Goal: Task Accomplishment & Management: Manage account settings

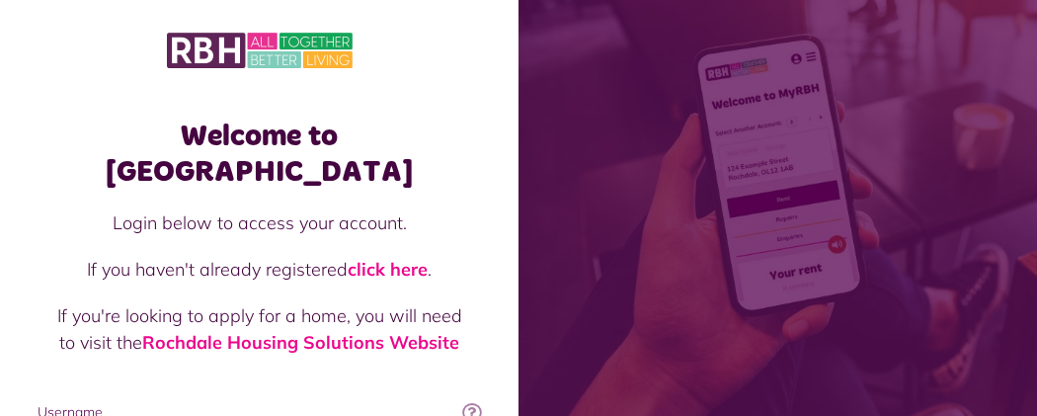
type input "**********"
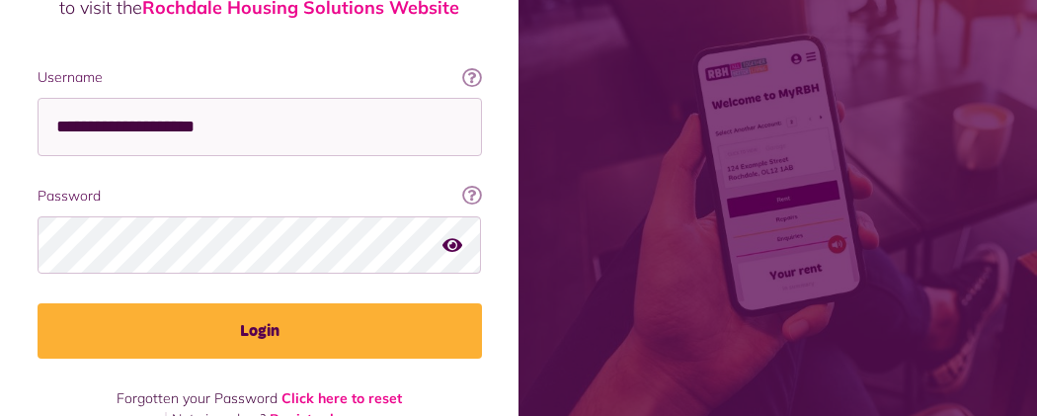
scroll to position [350, 0]
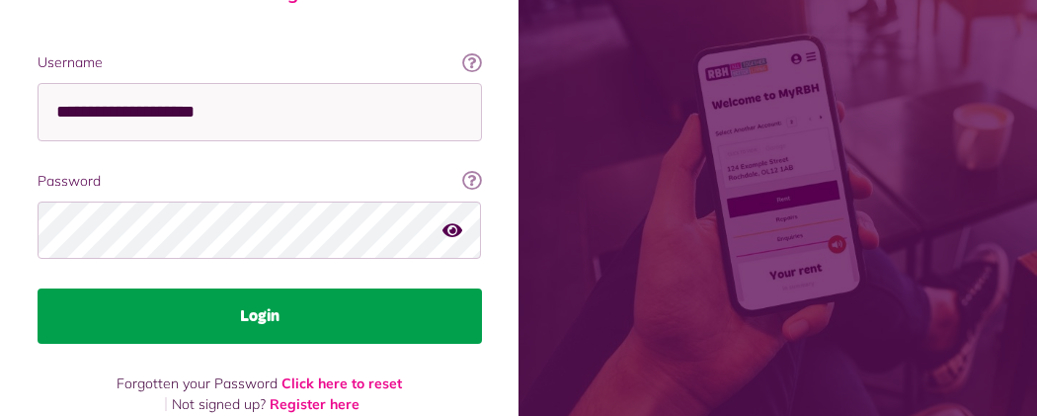
click at [482, 288] on button "Login" at bounding box center [260, 315] width 445 height 55
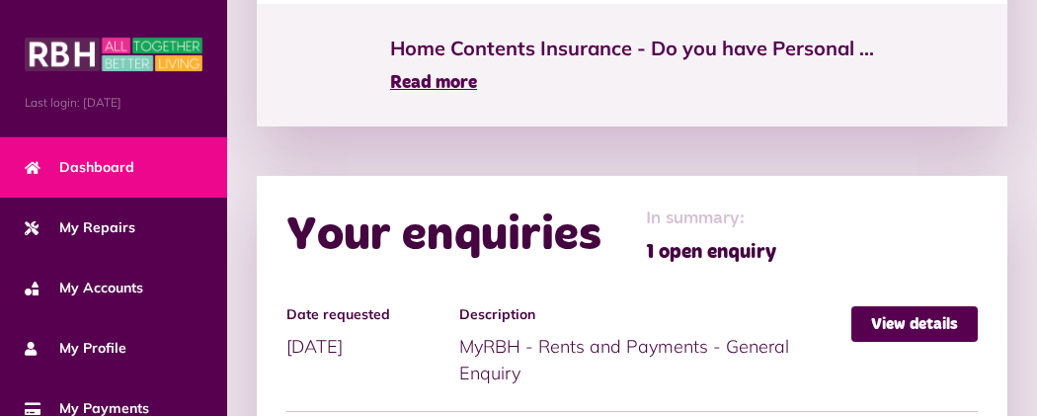
scroll to position [1602, 0]
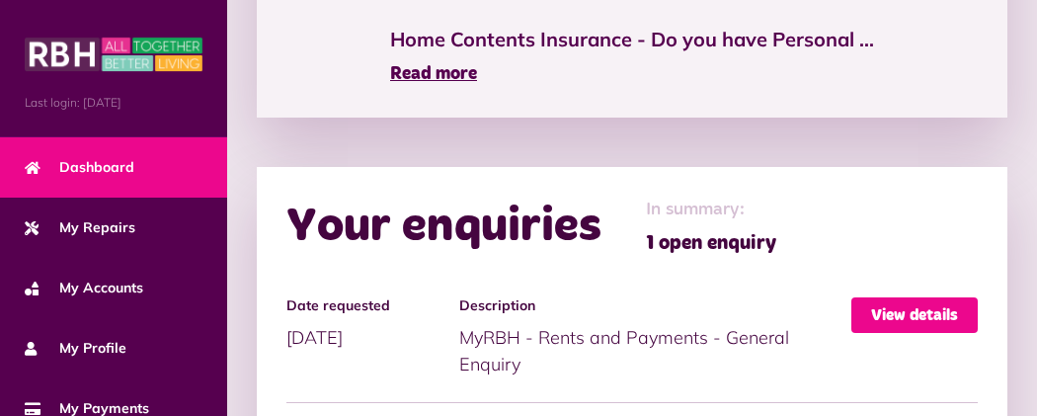
click at [943, 297] on link "View details" at bounding box center [915, 315] width 126 height 36
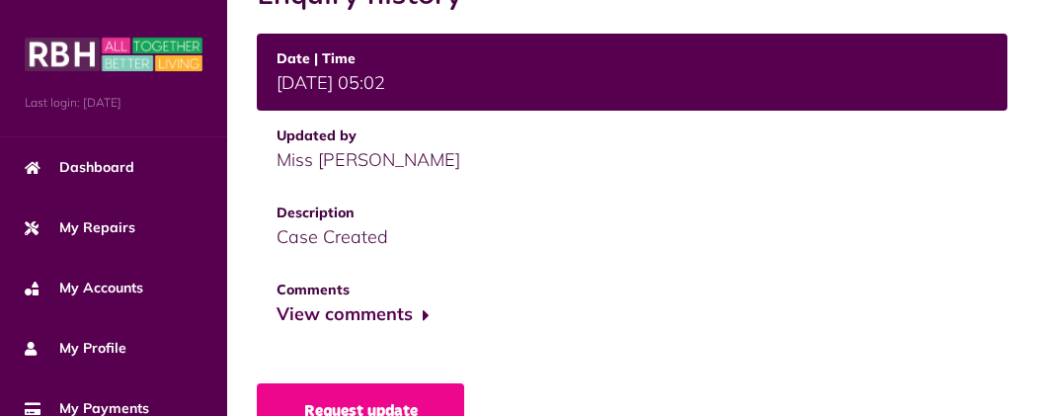
scroll to position [869, 0]
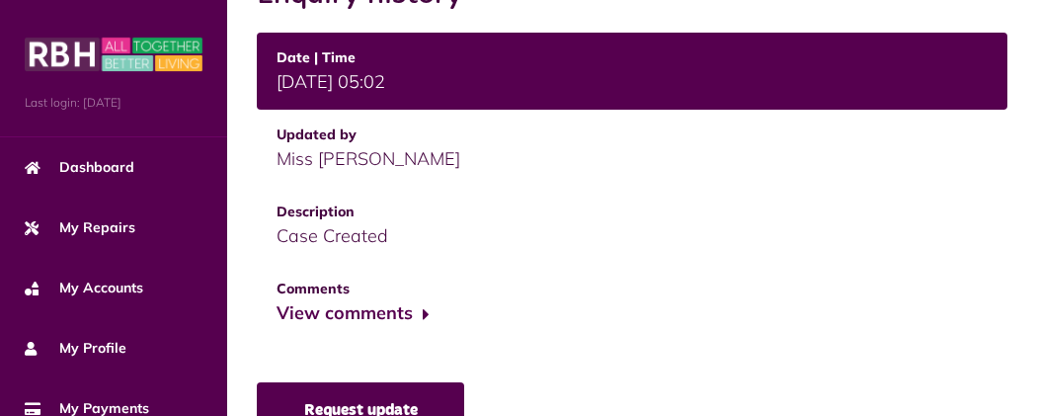
click at [257, 382] on link "Request update" at bounding box center [360, 409] width 207 height 55
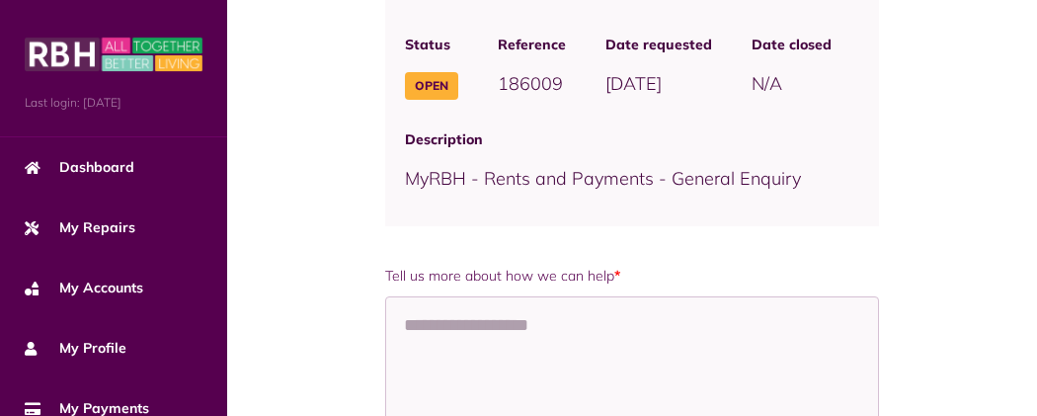
scroll to position [295, 0]
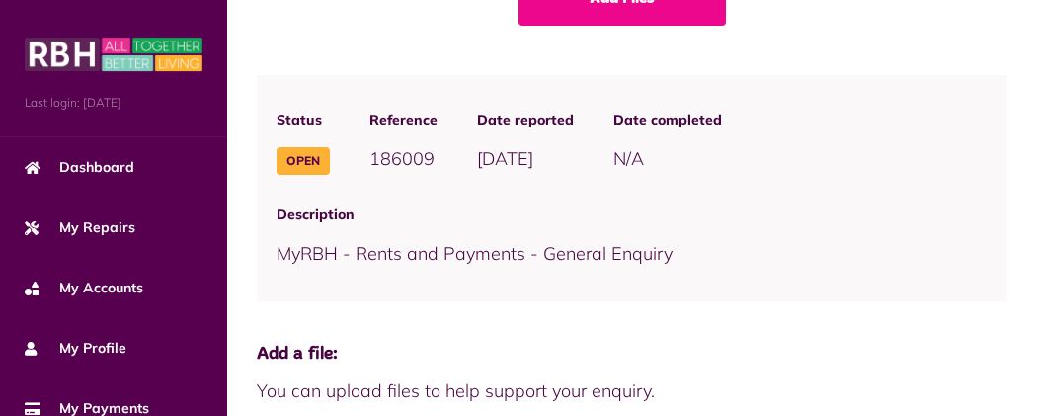
scroll to position [158, 0]
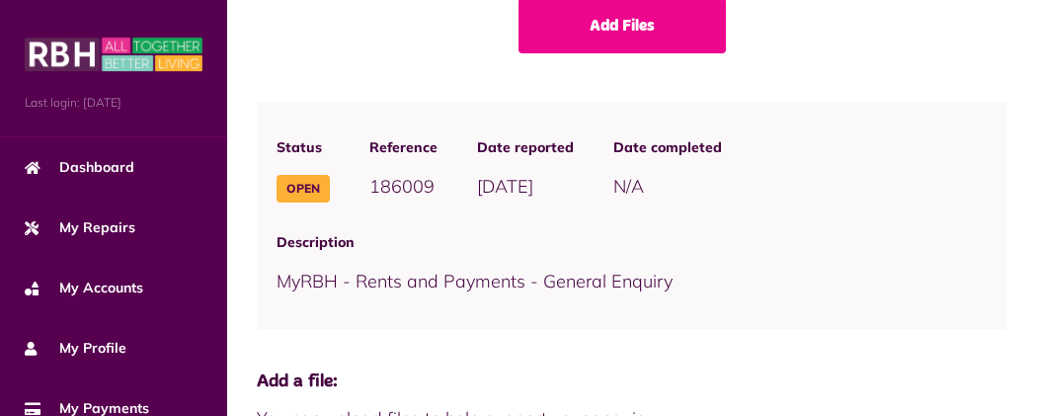
click at [277, 190] on span "Open" at bounding box center [303, 189] width 53 height 28
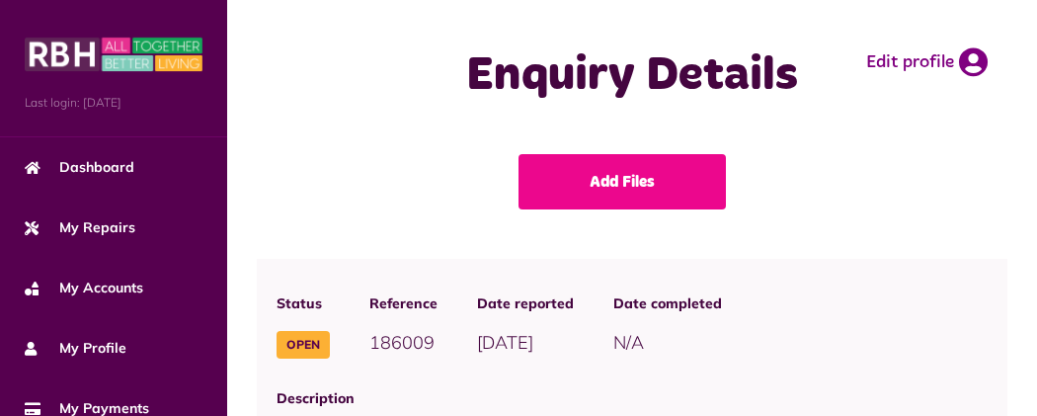
scroll to position [0, 0]
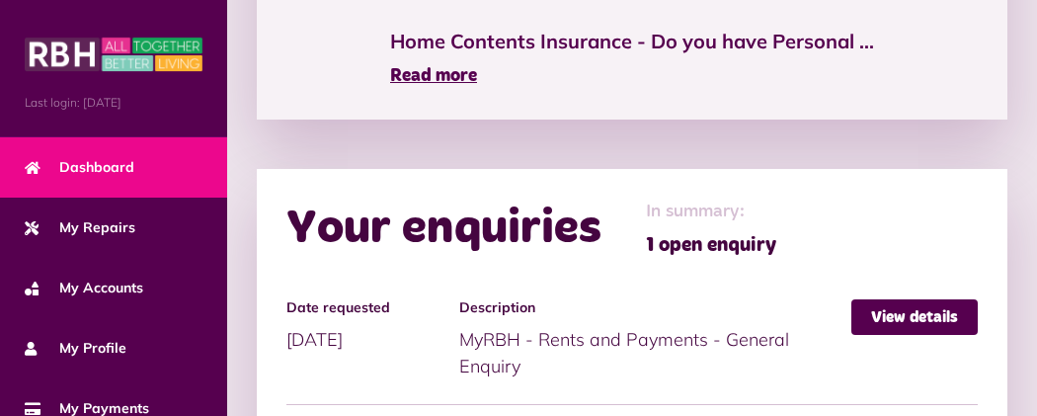
scroll to position [1602, 0]
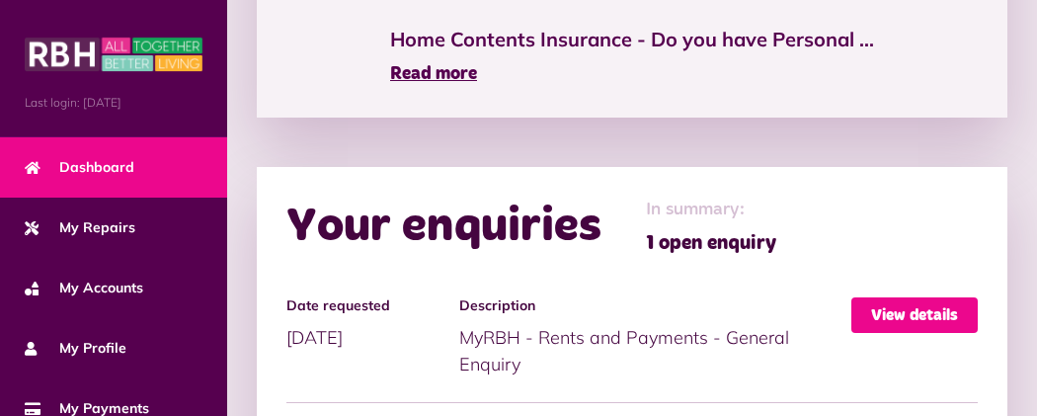
click at [925, 297] on link "View details" at bounding box center [915, 315] width 126 height 36
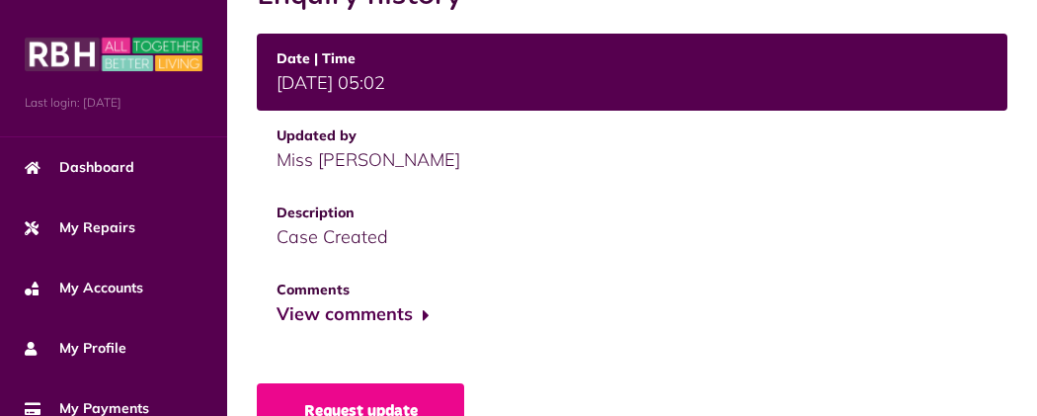
scroll to position [869, 0]
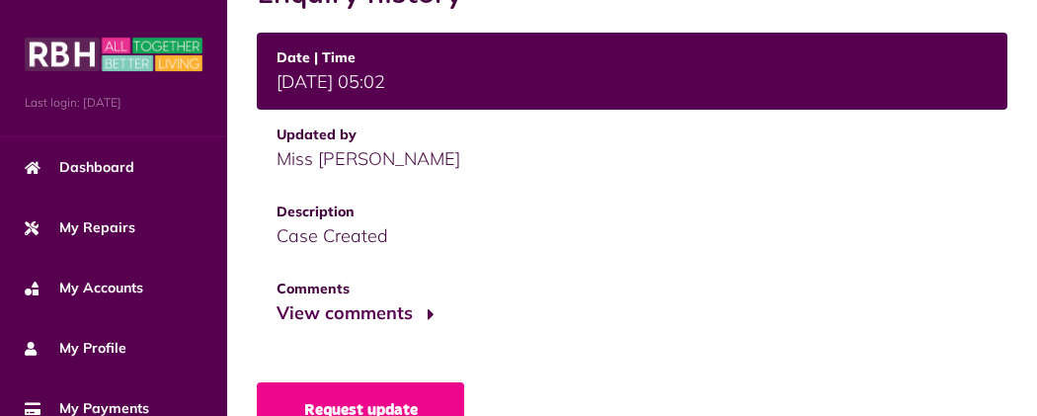
click at [277, 299] on button "View comments" at bounding box center [353, 313] width 153 height 29
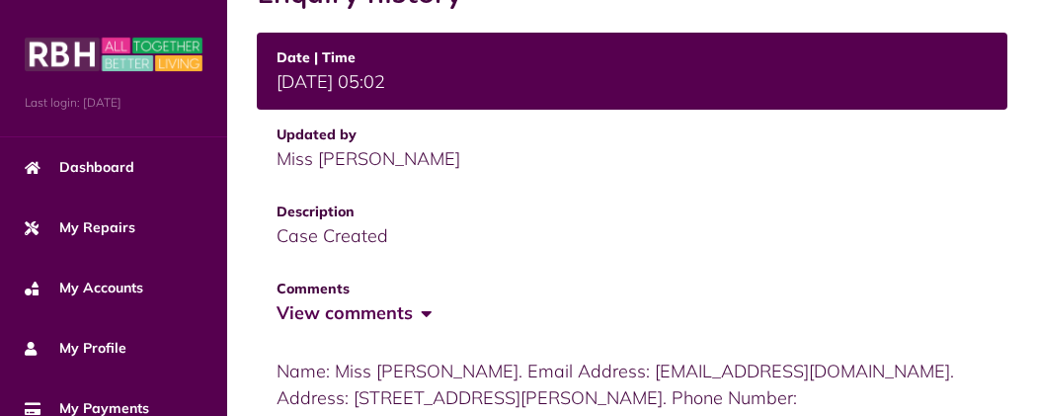
click at [277, 299] on button "View comments" at bounding box center [353, 313] width 153 height 29
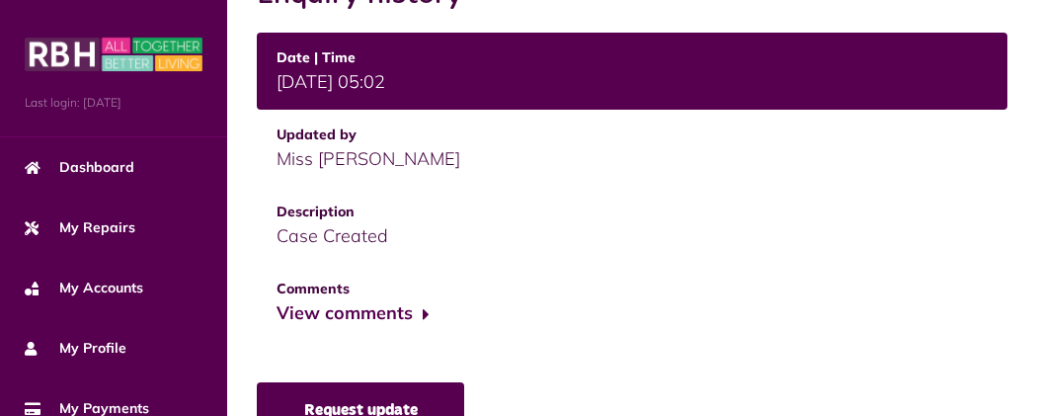
click at [257, 382] on link "Request update" at bounding box center [360, 409] width 207 height 55
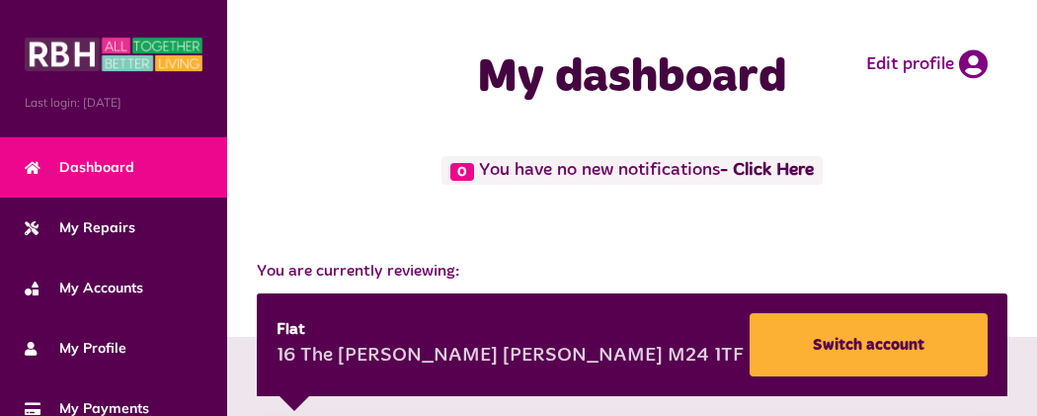
click at [0, 0] on button "Menu" at bounding box center [0, 0] width 0 height 0
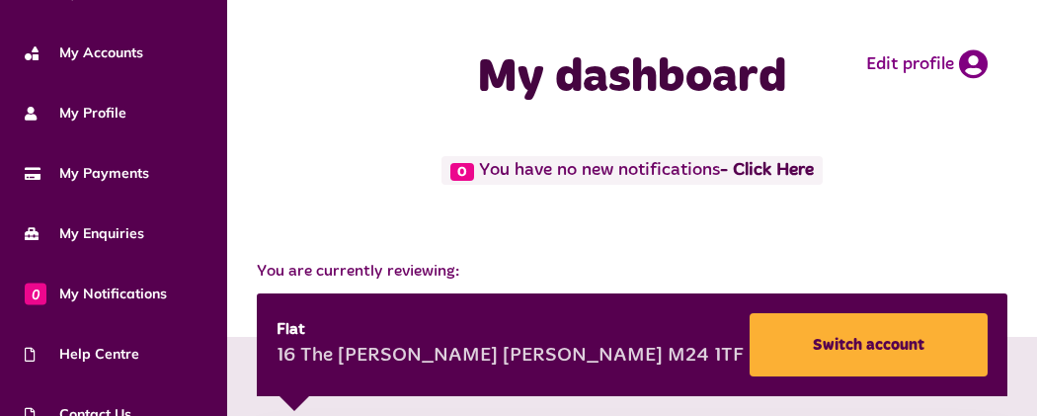
scroll to position [387, 0]
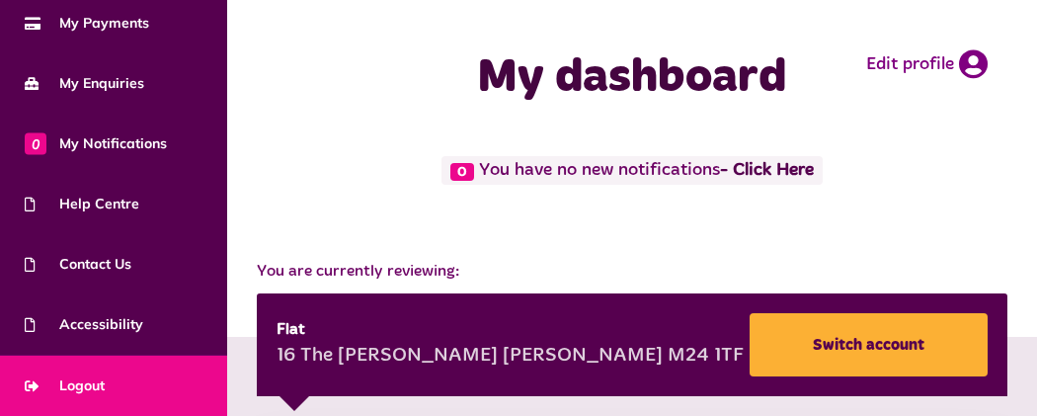
click at [106, 386] on link "Logout" at bounding box center [113, 386] width 227 height 60
